Goal: Obtain resource: Download file/media

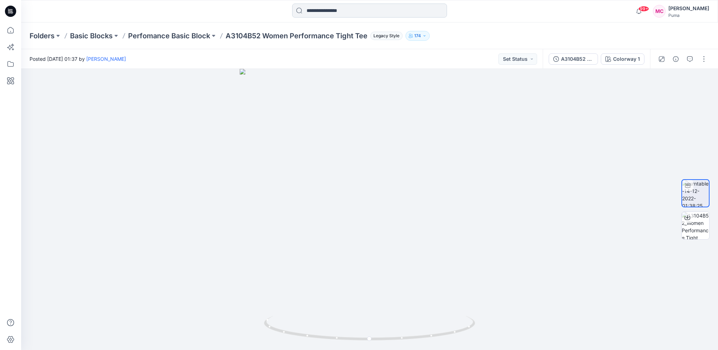
click at [335, 8] on input at bounding box center [369, 11] width 155 height 14
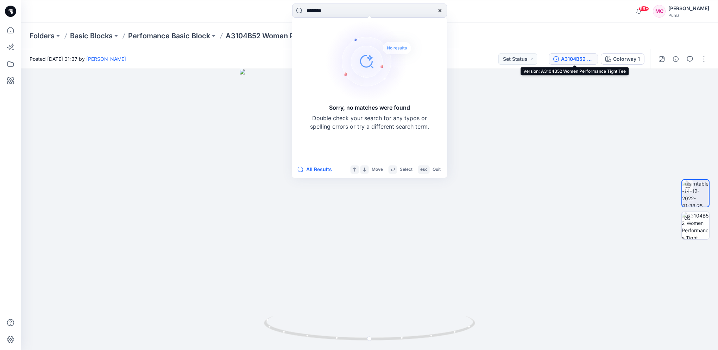
type input "********"
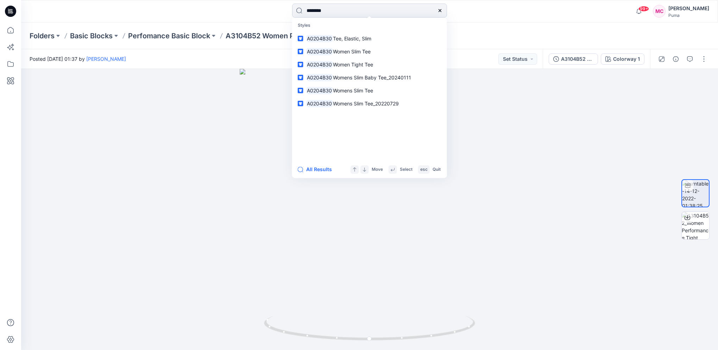
click at [354, 14] on input "********" at bounding box center [369, 11] width 155 height 14
click at [10, 27] on icon at bounding box center [10, 30] width 6 height 6
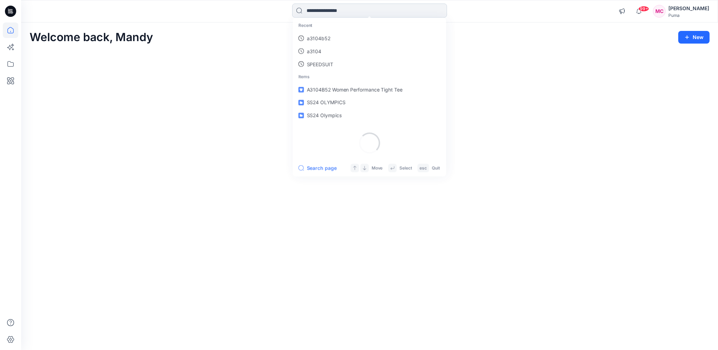
click at [339, 7] on input at bounding box center [369, 11] width 155 height 14
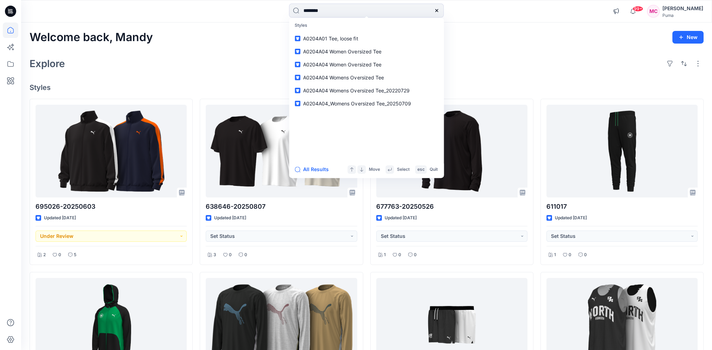
type input "********"
click at [483, 36] on div "Welcome back, Mandy New" at bounding box center [367, 37] width 674 height 13
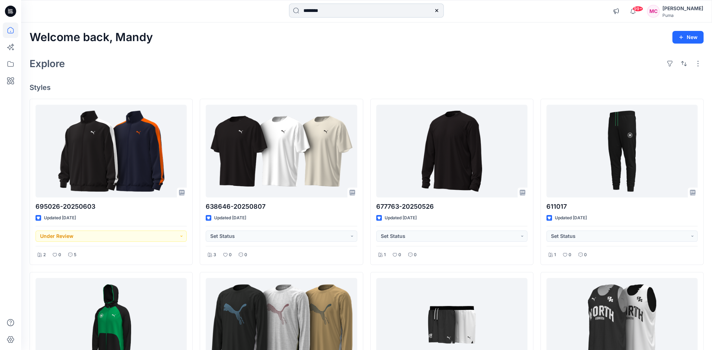
click at [364, 8] on input "********" at bounding box center [366, 11] width 155 height 14
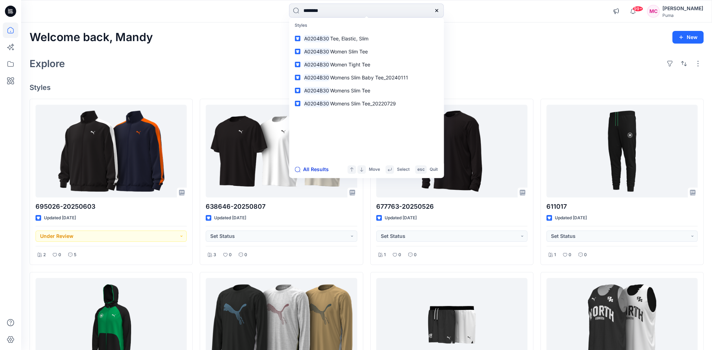
click at [323, 167] on button "All Results" at bounding box center [314, 169] width 39 height 8
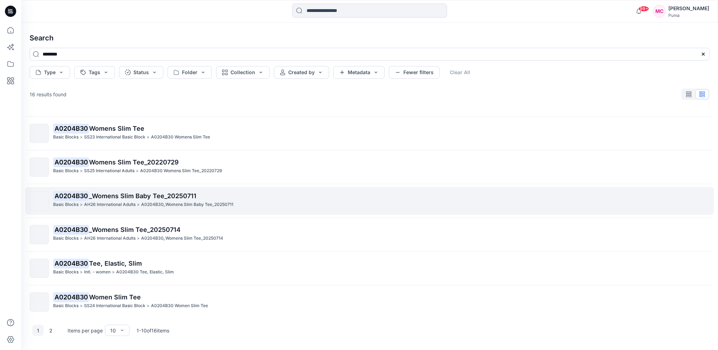
scroll to position [130, 0]
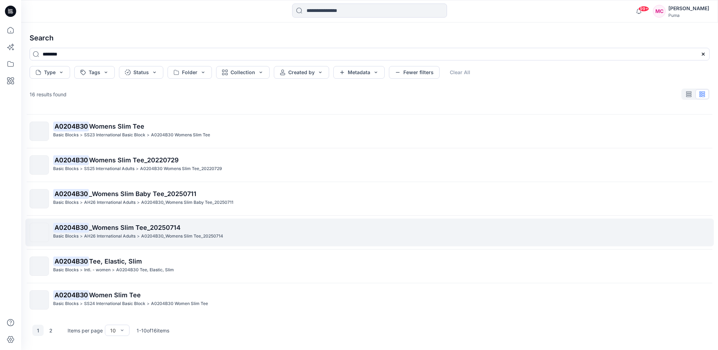
click at [115, 233] on p "AH26 International Adults" at bounding box center [109, 236] width 51 height 7
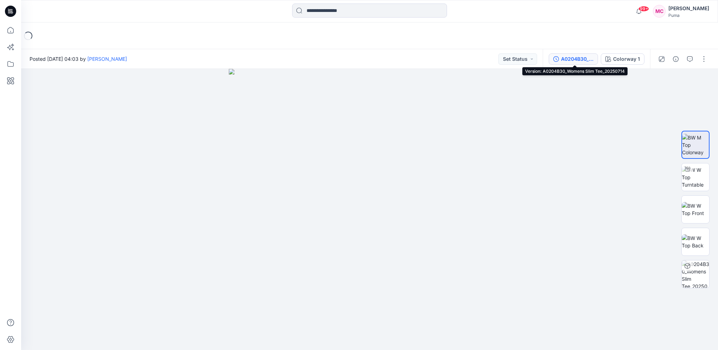
click at [577, 61] on div "A0204B30_Womens Slim Tee_20250714" at bounding box center [577, 59] width 32 height 8
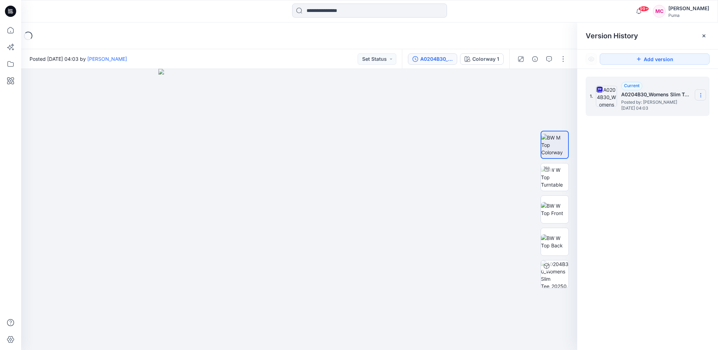
click at [700, 97] on icon at bounding box center [701, 96] width 6 height 6
click at [661, 106] on span "Download Source BW File" at bounding box center [664, 109] width 59 height 8
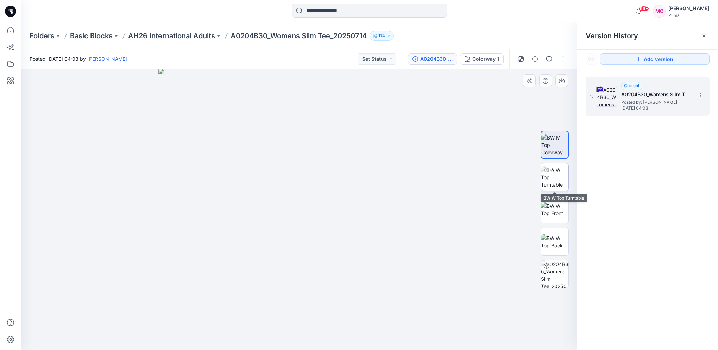
click at [557, 182] on img at bounding box center [554, 177] width 27 height 22
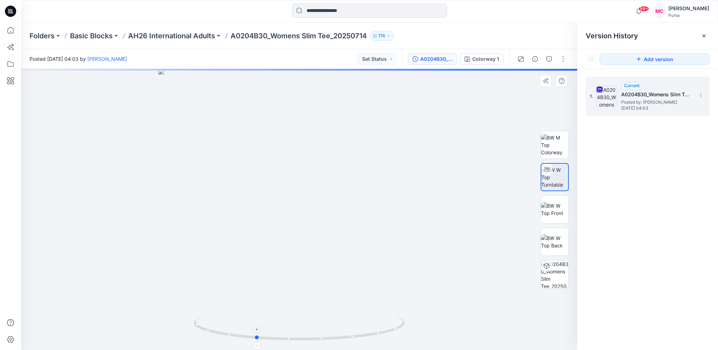
drag, startPoint x: 336, startPoint y: 329, endPoint x: 284, endPoint y: 329, distance: 51.7
click at [284, 329] on icon at bounding box center [299, 329] width 213 height 26
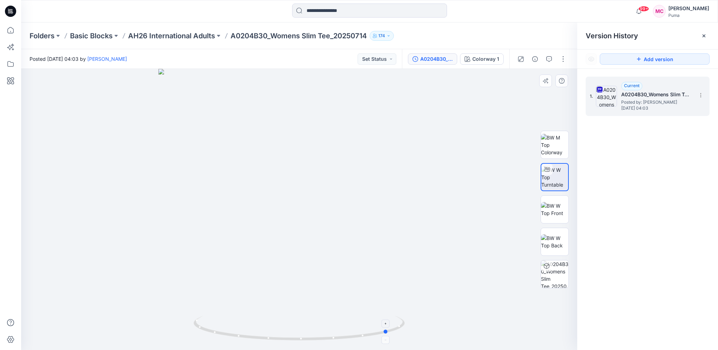
drag, startPoint x: 392, startPoint y: 310, endPoint x: 322, endPoint y: 322, distance: 70.4
click at [322, 322] on div at bounding box center [299, 209] width 556 height 281
click at [347, 10] on input at bounding box center [369, 11] width 155 height 14
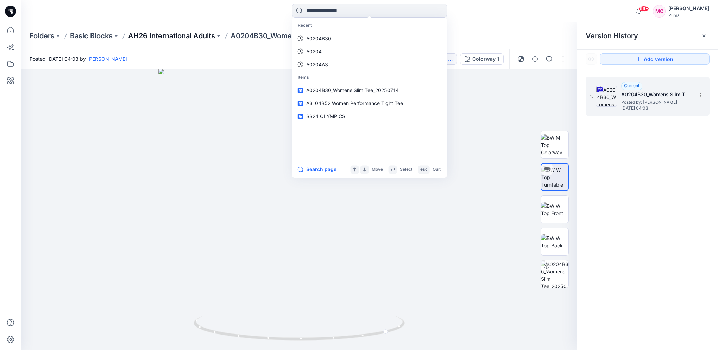
click at [176, 38] on p "AH26 International Adults" at bounding box center [171, 36] width 87 height 10
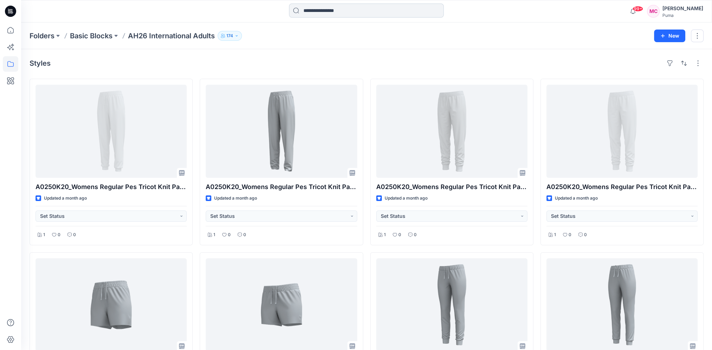
click at [327, 10] on input at bounding box center [366, 11] width 155 height 14
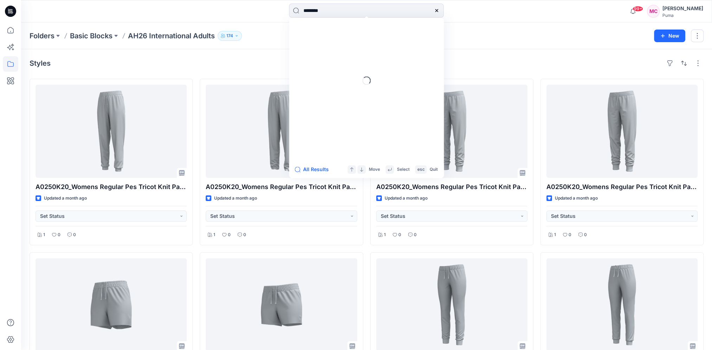
type input "********"
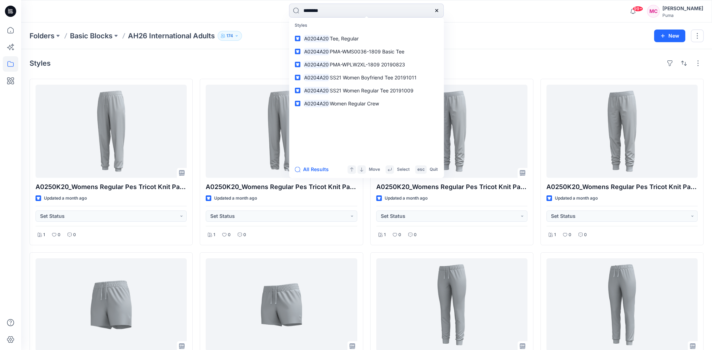
click at [466, 32] on div "Folders Basic Blocks AH26 International Adults 174" at bounding box center [339, 36] width 619 height 10
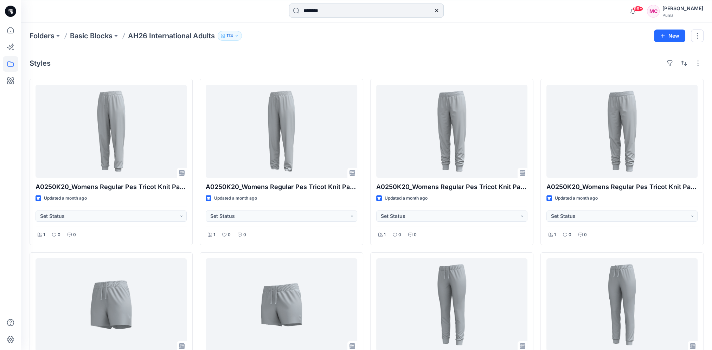
click at [334, 12] on input "********" at bounding box center [366, 11] width 155 height 14
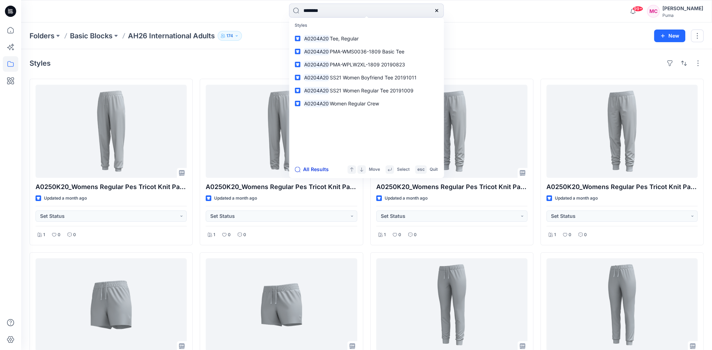
click at [312, 169] on button "All Results" at bounding box center [314, 169] width 39 height 8
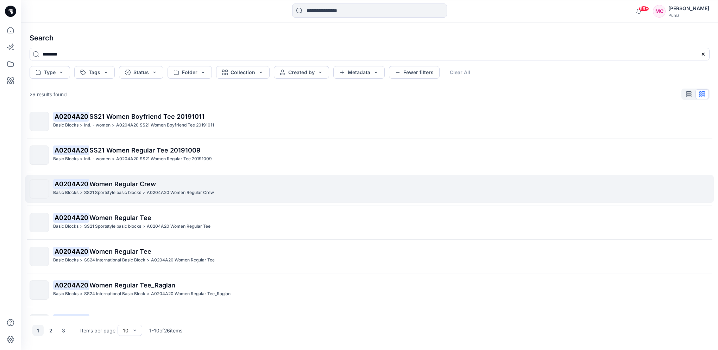
scroll to position [130, 0]
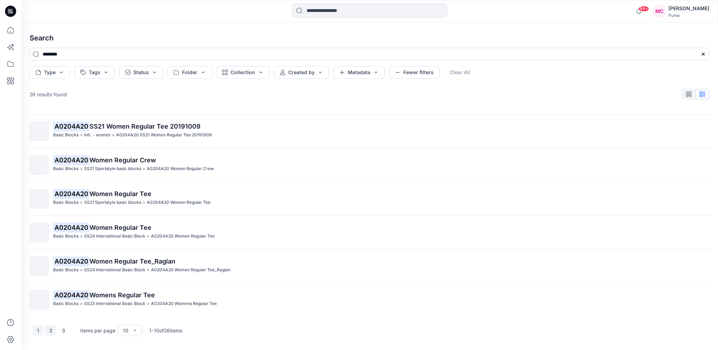
click at [52, 330] on button "2" at bounding box center [50, 330] width 11 height 11
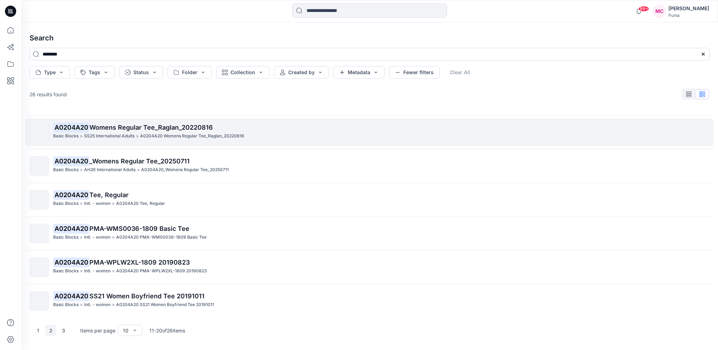
scroll to position [0, 0]
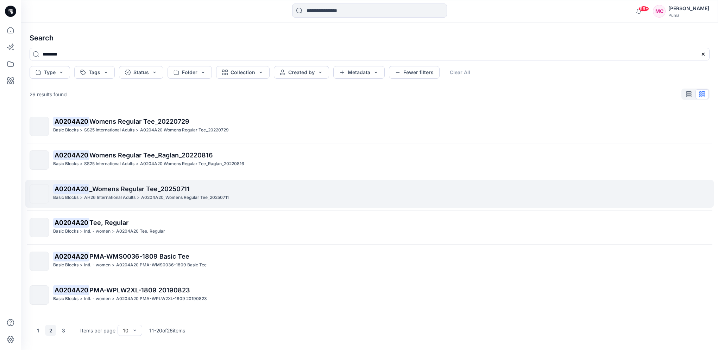
click at [164, 201] on div "A0204A20 _Womens Regular Tee_20250711 Basic Blocks > AH26 International Adults …" at bounding box center [381, 193] width 656 height 19
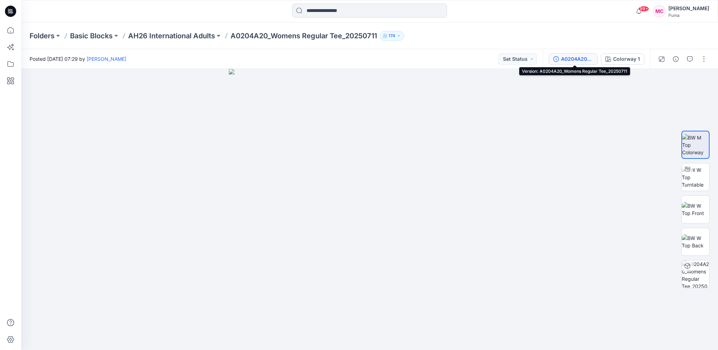
click at [572, 60] on div "A0204A20_Womens Regular Tee_20250711" at bounding box center [577, 59] width 32 height 8
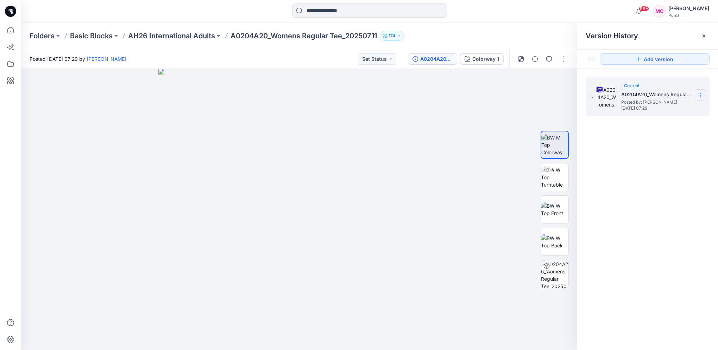
click at [698, 95] on icon at bounding box center [701, 96] width 6 height 6
click at [670, 108] on span "Download Source BW File" at bounding box center [664, 109] width 59 height 8
click at [335, 12] on input at bounding box center [369, 11] width 155 height 14
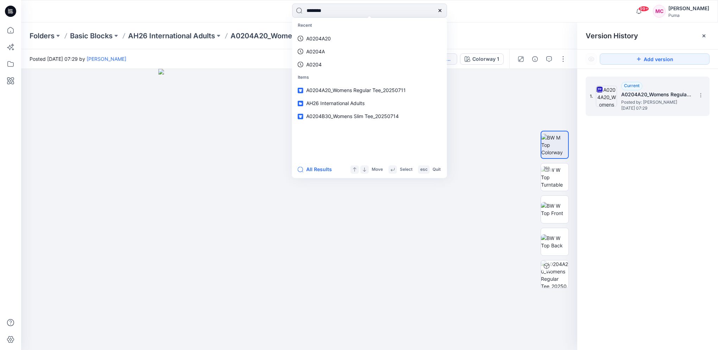
type input "********"
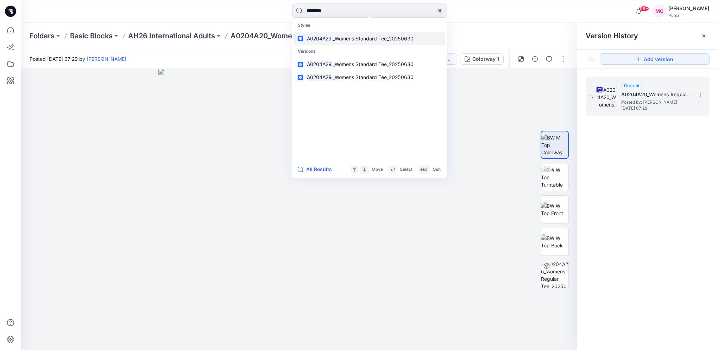
click at [423, 37] on link "A0204A29 _Womens Standard Tee_20250630" at bounding box center [369, 38] width 152 height 13
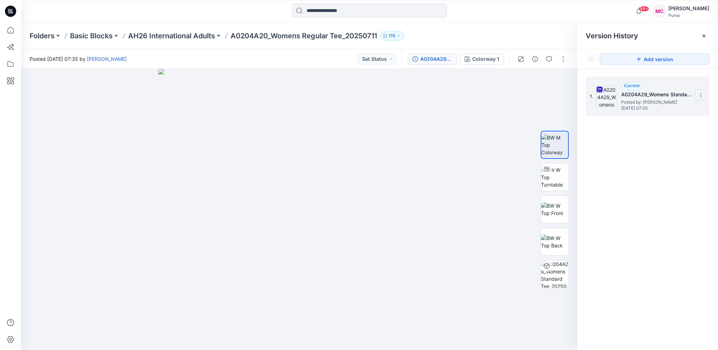
click at [702, 95] on icon at bounding box center [701, 96] width 6 height 6
click at [694, 105] on span "Download Source BW File" at bounding box center [664, 109] width 59 height 8
drag, startPoint x: 555, startPoint y: 179, endPoint x: 550, endPoint y: 179, distance: 4.6
click at [555, 179] on img at bounding box center [554, 177] width 27 height 22
click at [339, 11] on input at bounding box center [369, 11] width 155 height 14
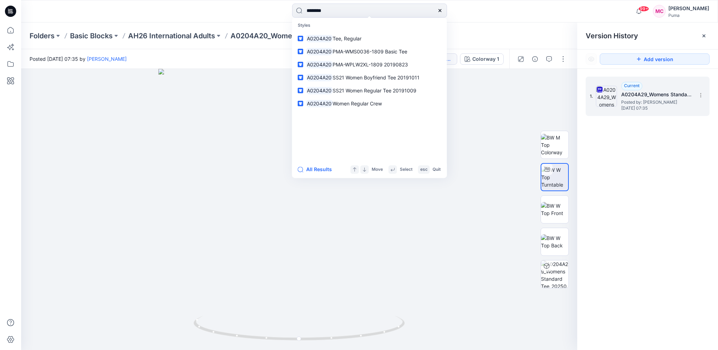
click at [255, 65] on div "Posted [DATE] 07:35 by [PERSON_NAME] Set Status" at bounding box center [211, 58] width 381 height 19
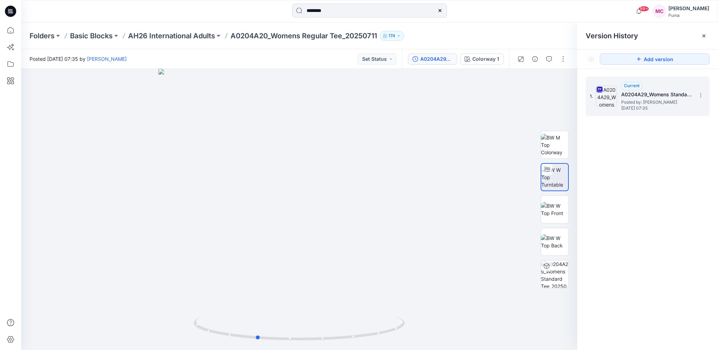
drag, startPoint x: 348, startPoint y: 341, endPoint x: 305, endPoint y: 352, distance: 43.9
click at [305, 350] on html "******** 99+ Notifications [PERSON_NAME] shared 638646-20250807 in xebio (Unkno…" at bounding box center [359, 175] width 718 height 350
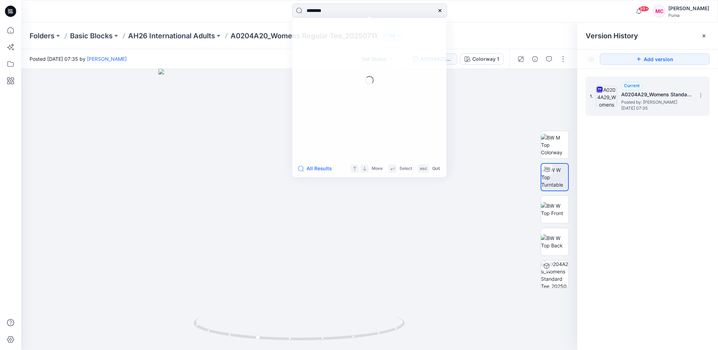
drag, startPoint x: 330, startPoint y: 14, endPoint x: 329, endPoint y: 19, distance: 4.7
click at [315, 16] on input "********" at bounding box center [369, 11] width 155 height 14
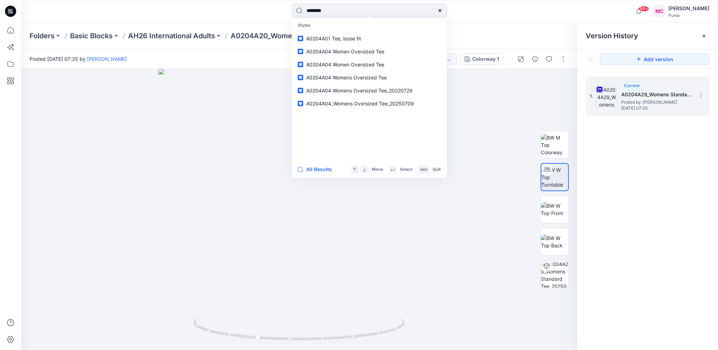
type input "********"
click at [313, 174] on div "All Results Move Select esc Quit" at bounding box center [369, 169] width 155 height 17
click at [327, 168] on button "All Results" at bounding box center [317, 169] width 39 height 8
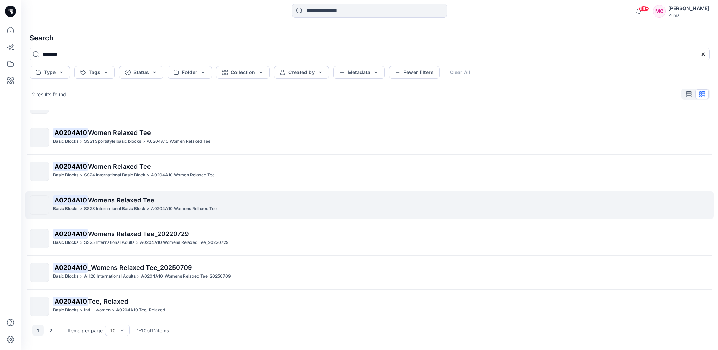
scroll to position [35, 0]
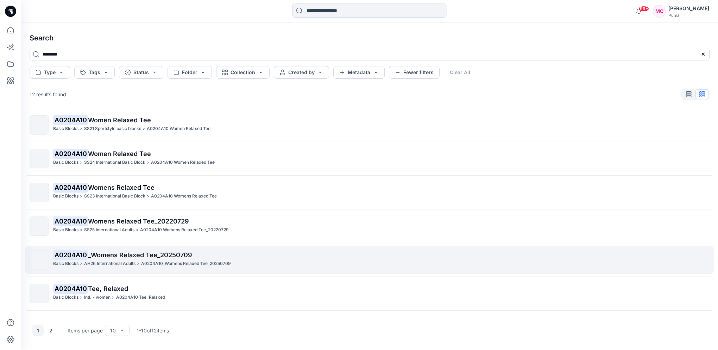
click at [207, 257] on p "A0204A10 _Womens Relaxed Tee_20250709" at bounding box center [381, 255] width 656 height 10
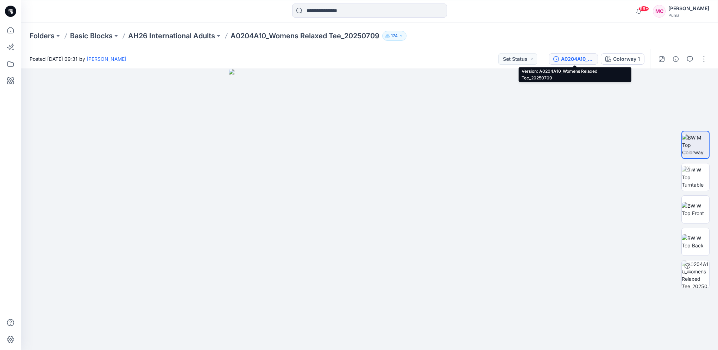
click at [576, 61] on div "A0204A10_Womens Relaxed Tee_20250709" at bounding box center [577, 59] width 32 height 8
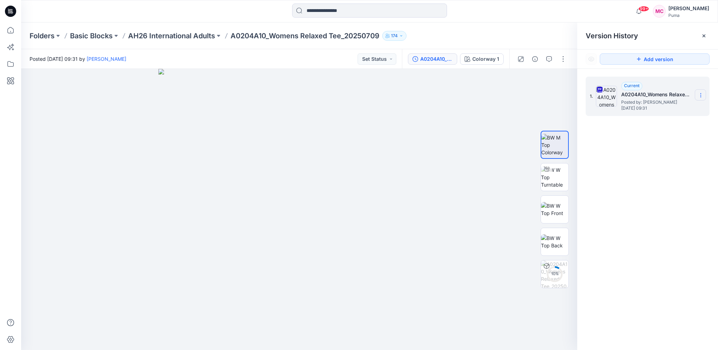
click at [699, 94] on icon at bounding box center [701, 96] width 6 height 6
click at [678, 108] on span "Download Source BW File" at bounding box center [664, 109] width 59 height 8
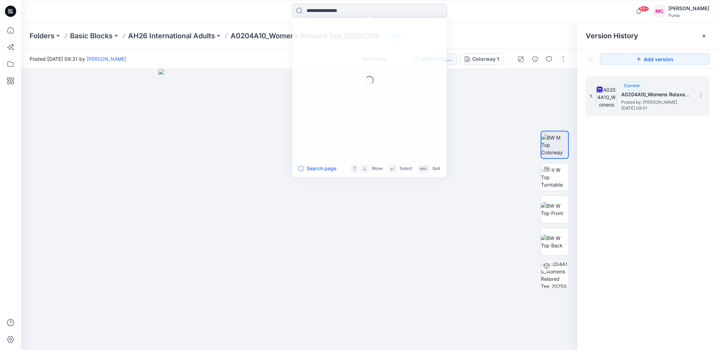
click at [338, 13] on input at bounding box center [369, 11] width 155 height 14
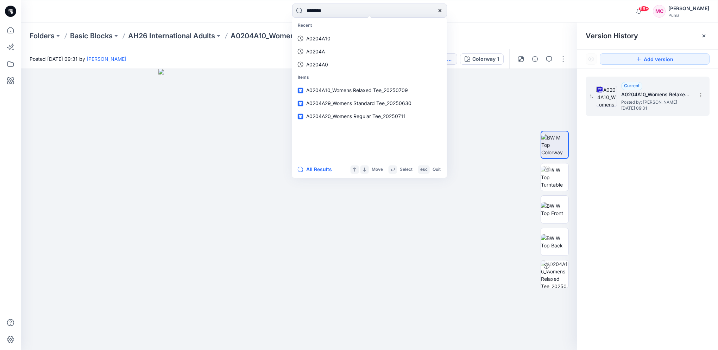
type input "********"
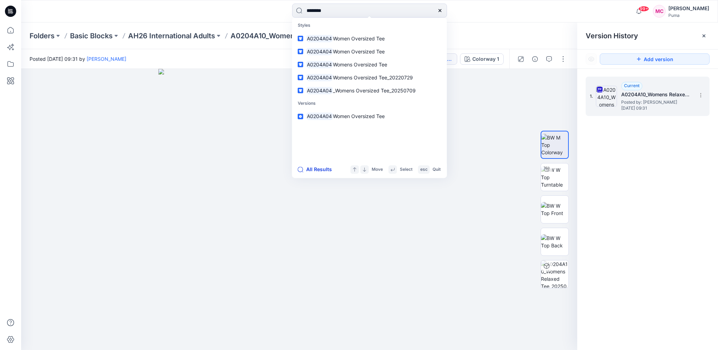
click at [311, 170] on button "All Results" at bounding box center [317, 169] width 39 height 8
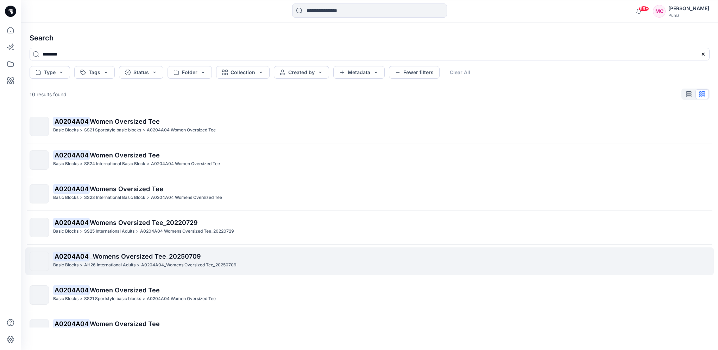
click at [177, 265] on p "A0204A04_Womens Oversized Tee_20250709" at bounding box center [188, 265] width 95 height 7
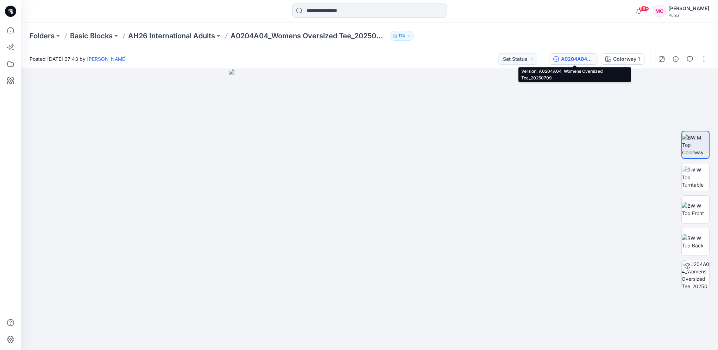
click at [572, 58] on div "A0204A04_Womens Oversized Tee_20250709" at bounding box center [577, 59] width 32 height 8
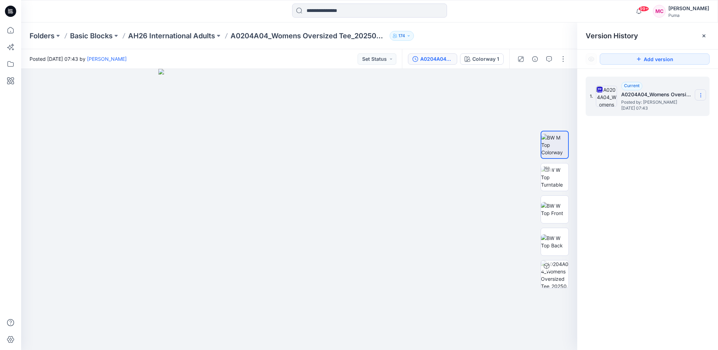
click at [698, 93] on icon at bounding box center [701, 96] width 6 height 6
click at [659, 108] on span "Download Source BW File" at bounding box center [664, 109] width 59 height 8
